Goal: Find specific page/section: Find specific page/section

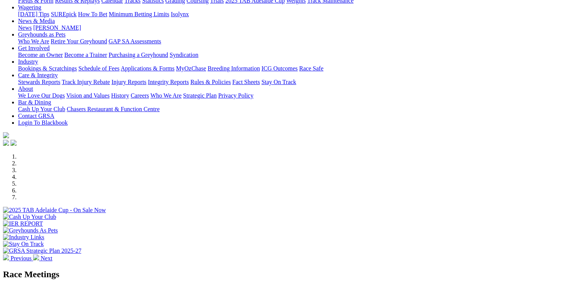
scroll to position [119, 0]
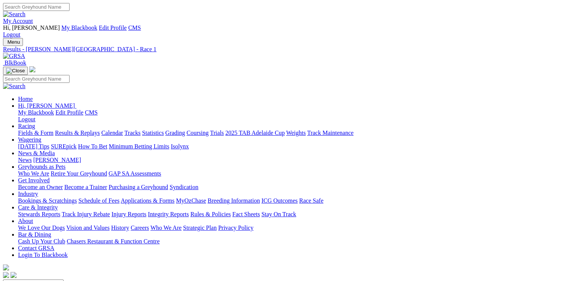
click at [25, 53] on link at bounding box center [14, 56] width 22 height 6
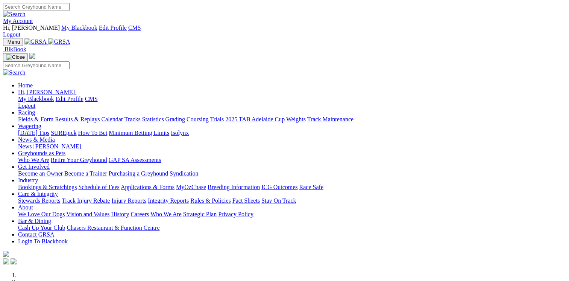
click at [33, 18] on link "My Account" at bounding box center [18, 21] width 30 height 6
